Goal: Transaction & Acquisition: Purchase product/service

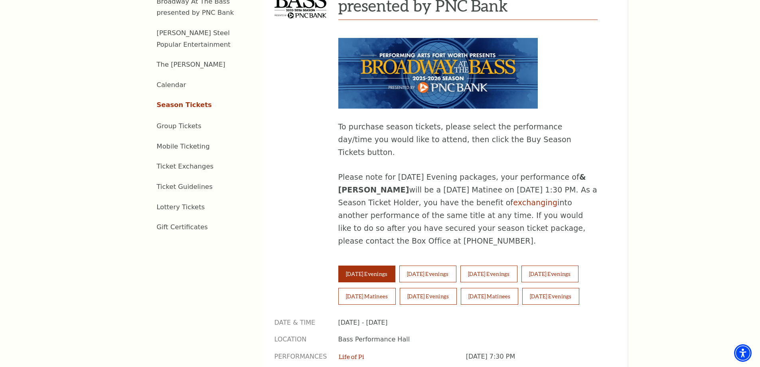
scroll to position [399, 0]
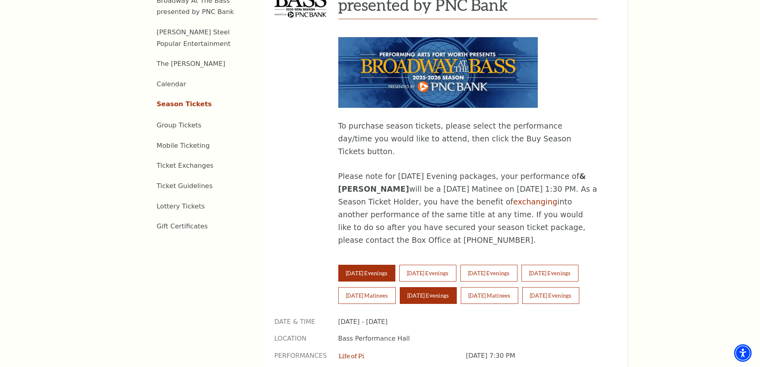
click at [416, 287] on button "Saturday Evenings" at bounding box center [428, 295] width 57 height 17
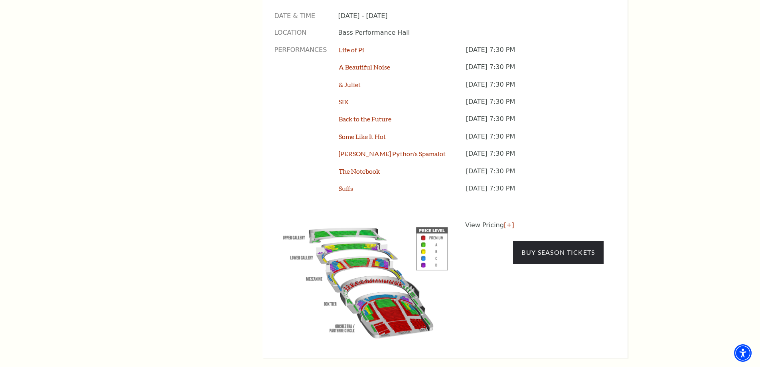
scroll to position [718, 0]
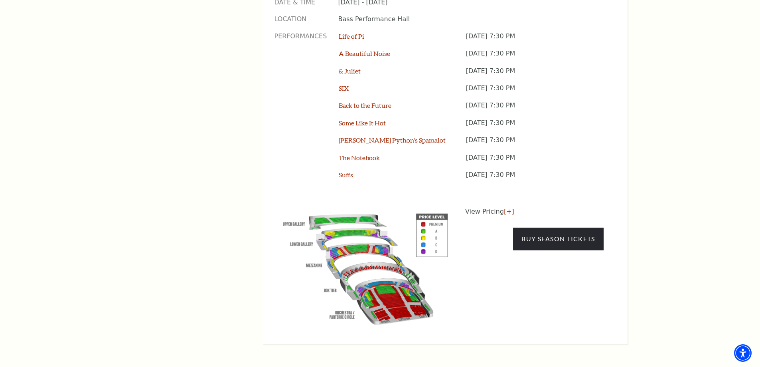
click at [366, 208] on img at bounding box center [366, 267] width 182 height 121
click at [351, 207] on img at bounding box center [366, 267] width 182 height 121
click at [524, 228] on link "Buy Season Tickets" at bounding box center [558, 239] width 90 height 22
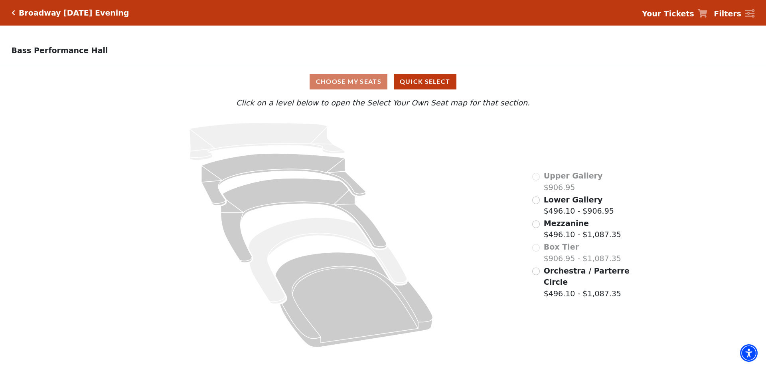
click at [355, 85] on div "Choose My Seats Quick Select" at bounding box center [383, 82] width 575 height 16
click at [539, 226] on input "Mezzanine$496.10 - $1,087.35\a" at bounding box center [536, 224] width 8 height 8
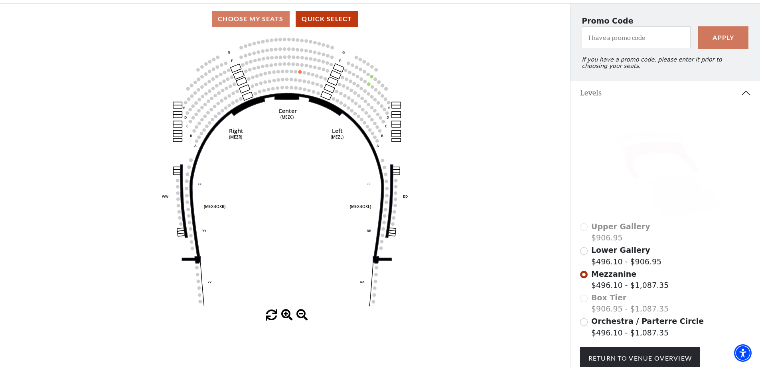
scroll to position [77, 0]
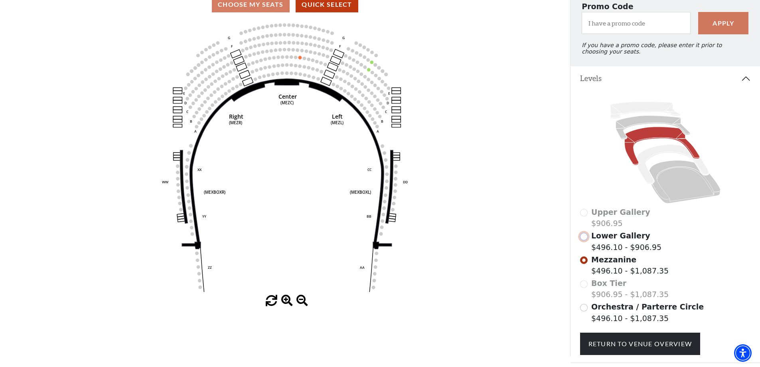
click at [582, 240] on input "Lower Gallery$496.10 - $906.95\a" at bounding box center [584, 237] width 8 height 8
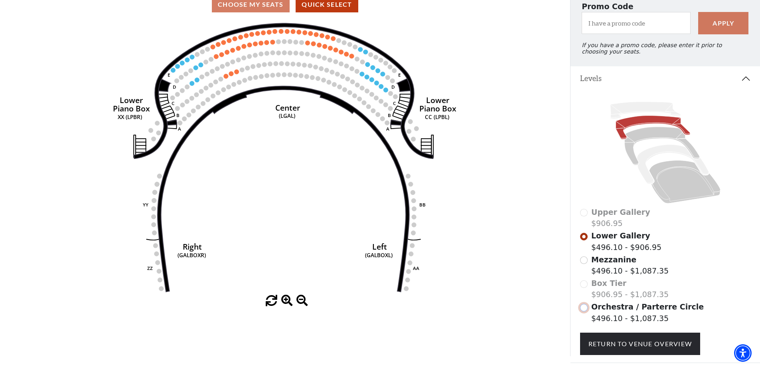
click at [585, 311] on input "Orchestra / Parterre Circle$496.10 - $1,087.35\a" at bounding box center [584, 308] width 8 height 8
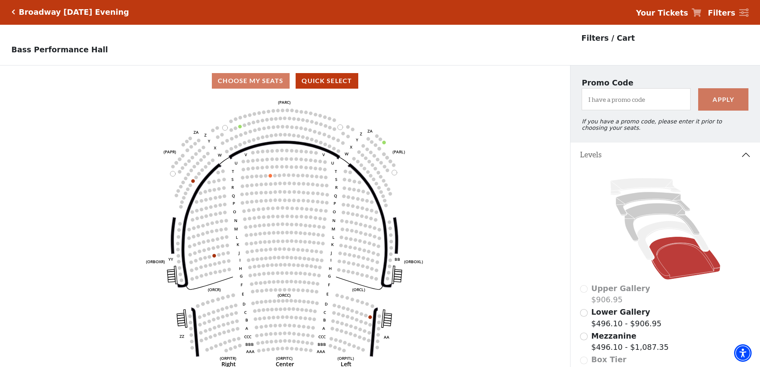
scroll to position [0, 0]
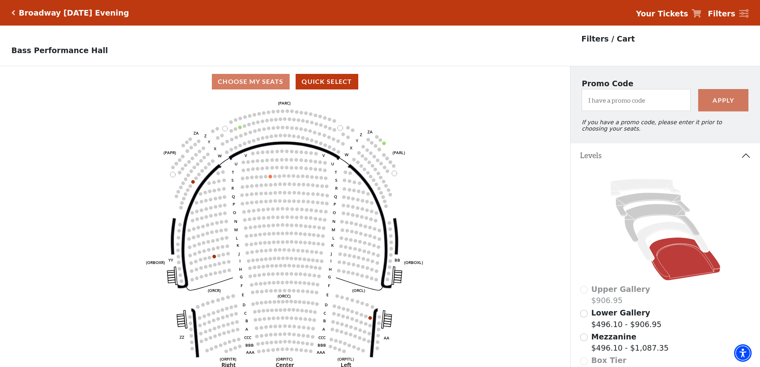
click at [12, 14] on icon "Click here to go back to filters" at bounding box center [14, 13] width 4 height 6
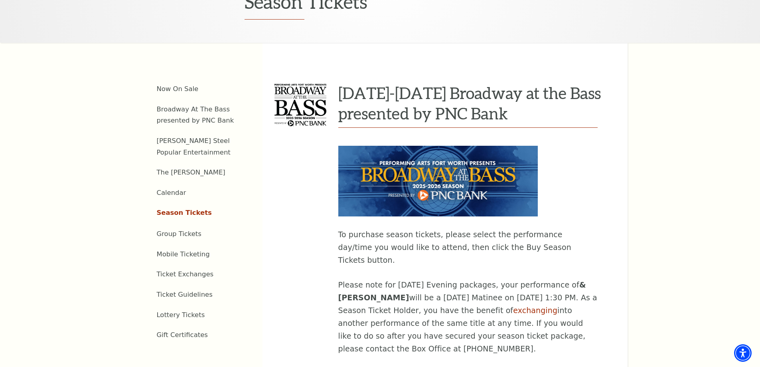
scroll to position [439, 0]
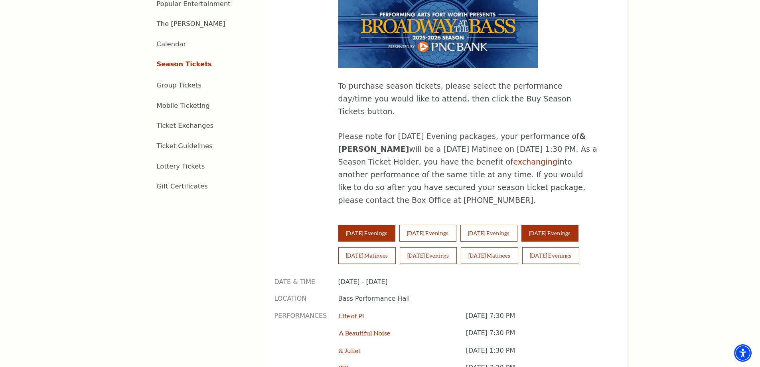
click at [556, 225] on button "[DATE] Evenings" at bounding box center [550, 233] width 57 height 17
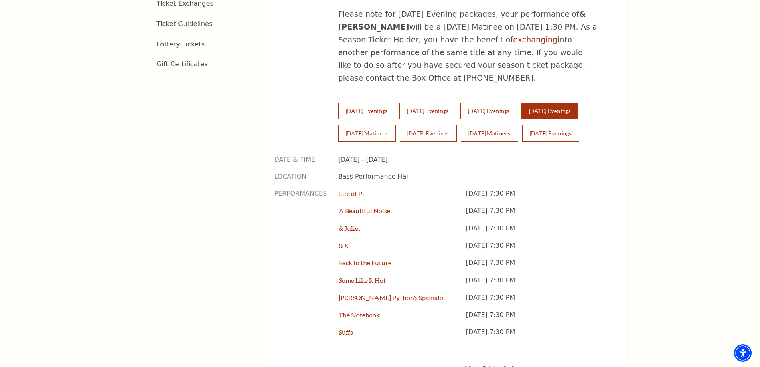
scroll to position [559, 0]
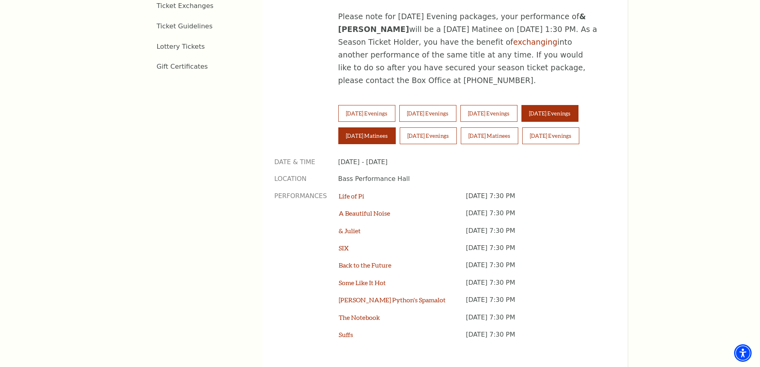
click at [365, 127] on button "[DATE] Matinees" at bounding box center [366, 135] width 57 height 17
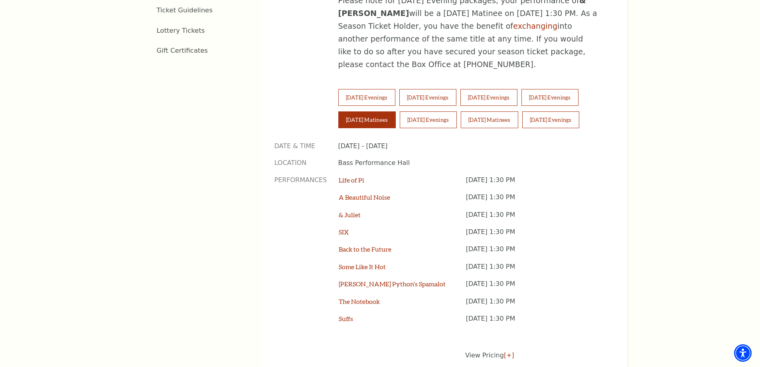
scroll to position [599, 0]
